Goal: Find specific page/section: Find specific page/section

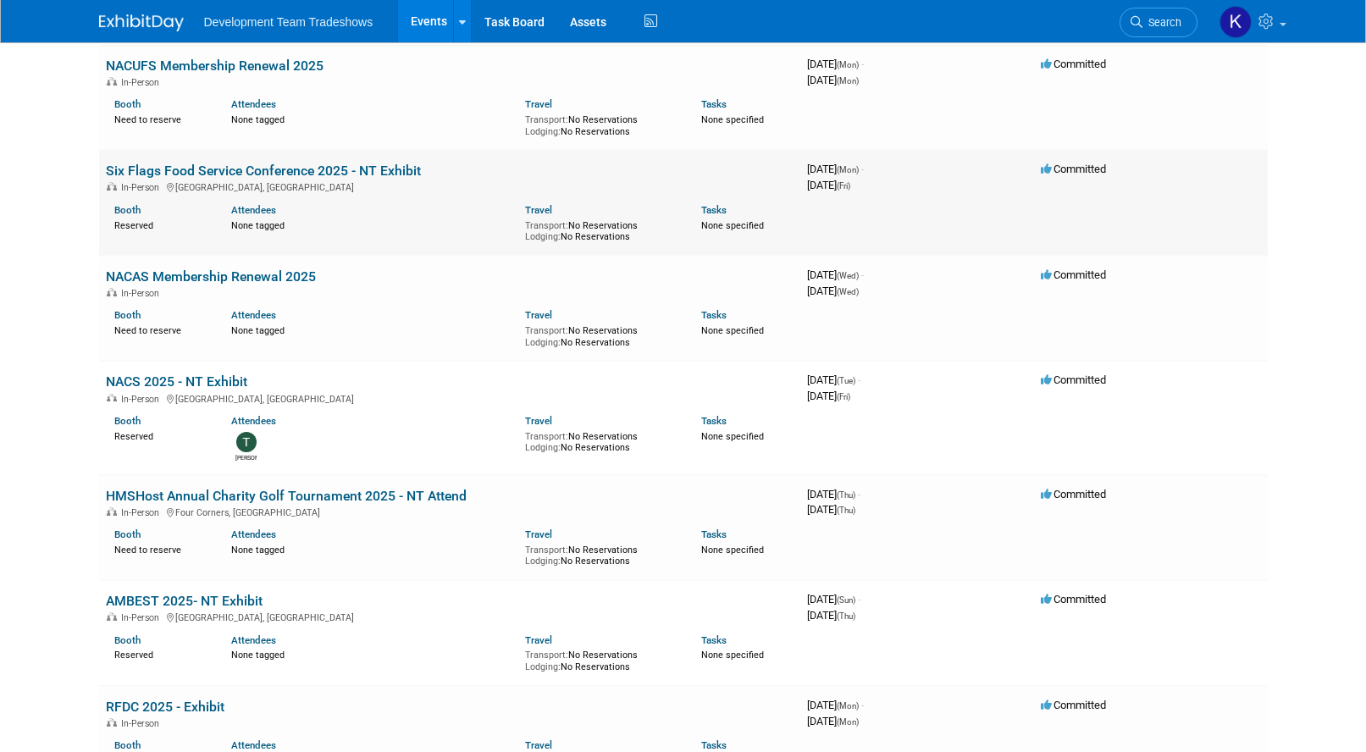
click at [367, 168] on link "Six Flags Food Service Conference 2025 - NT Exhibit" at bounding box center [263, 171] width 315 height 16
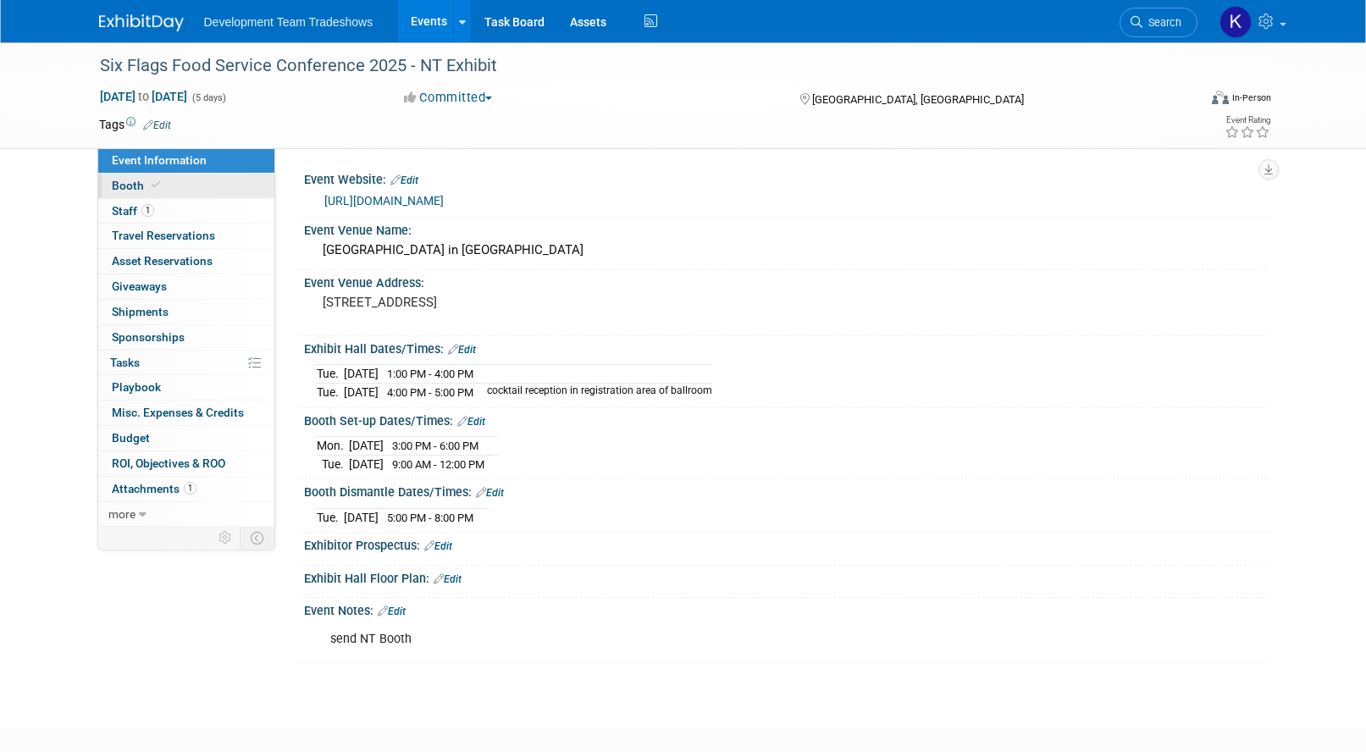
click at [179, 186] on link "Booth" at bounding box center [186, 186] width 176 height 25
